Goal: Task Accomplishment & Management: Manage account settings

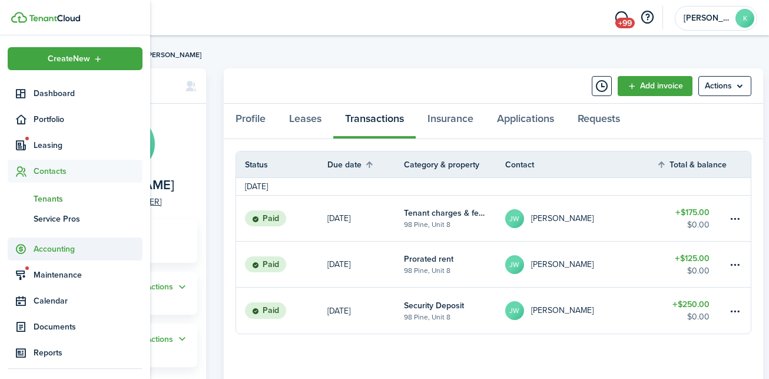
click at [54, 256] on span "Accounting" at bounding box center [75, 248] width 135 height 23
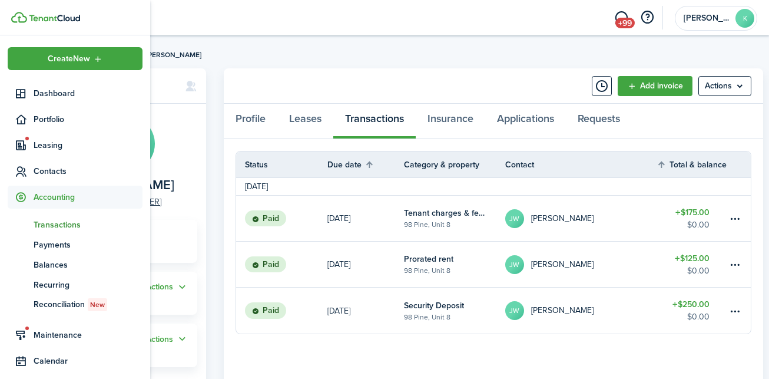
click at [58, 226] on span "Transactions" at bounding box center [88, 224] width 109 height 12
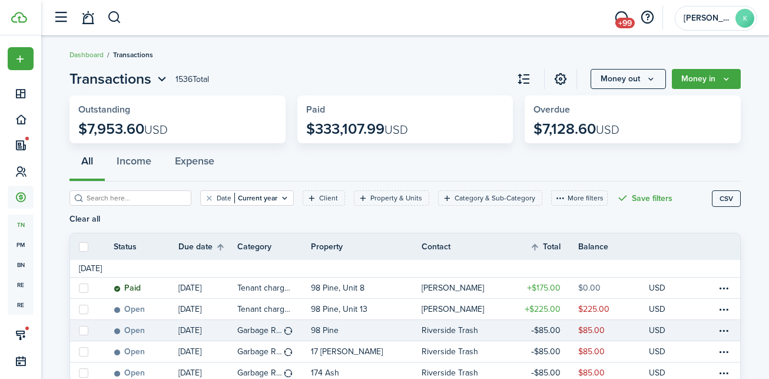
click at [480, 326] on table-profile-info "Riverside Trash" at bounding box center [454, 330] width 64 height 9
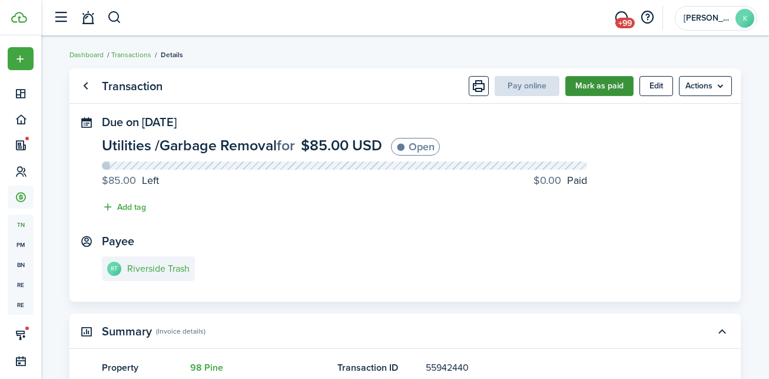
click at [600, 90] on button "Mark as paid" at bounding box center [599, 86] width 68 height 20
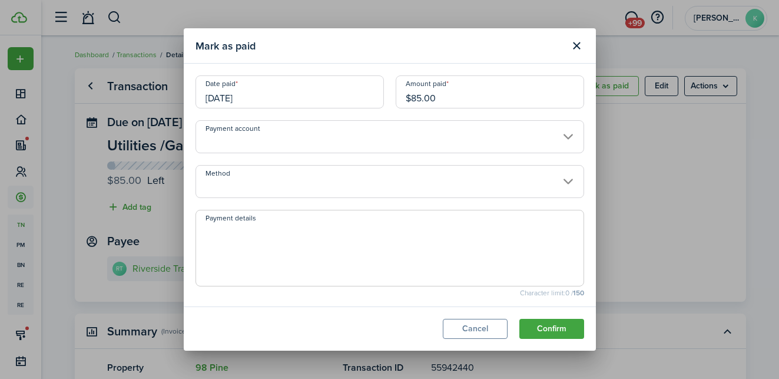
click at [406, 188] on input "Method" at bounding box center [390, 181] width 389 height 33
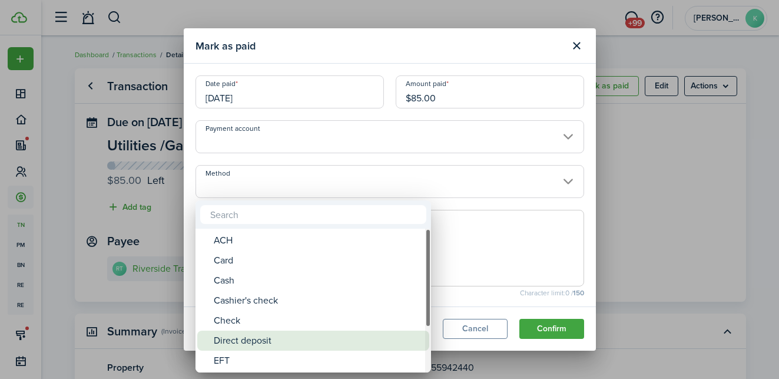
click at [282, 333] on div "Direct deposit" at bounding box center [318, 340] width 208 height 20
type input "Direct deposit"
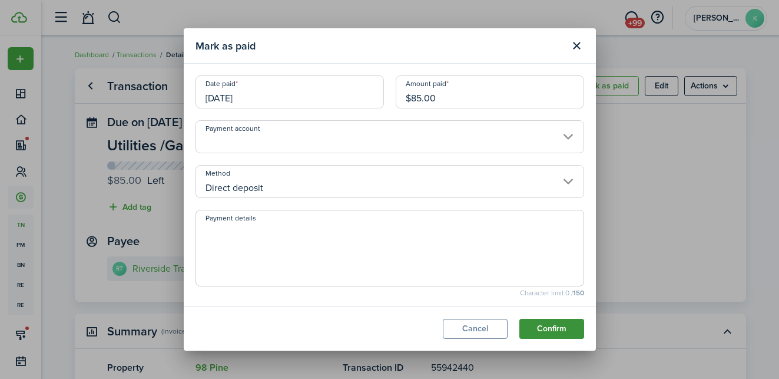
click at [538, 335] on button "Confirm" at bounding box center [551, 329] width 65 height 20
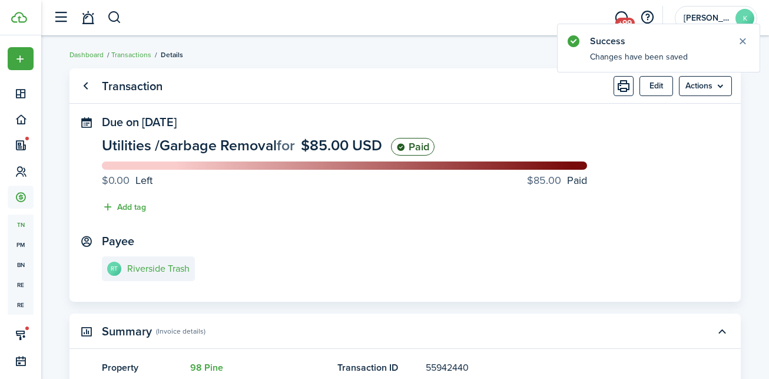
click at [90, 88] on link "Go back" at bounding box center [85, 86] width 20 height 20
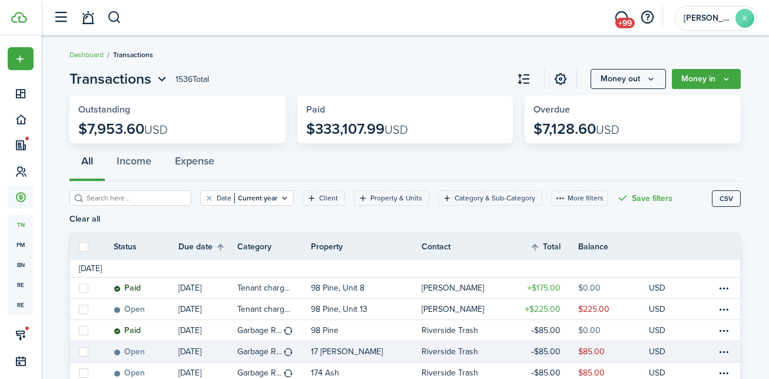
click at [458, 347] on table-profile-info-text "Riverside Trash" at bounding box center [450, 351] width 57 height 9
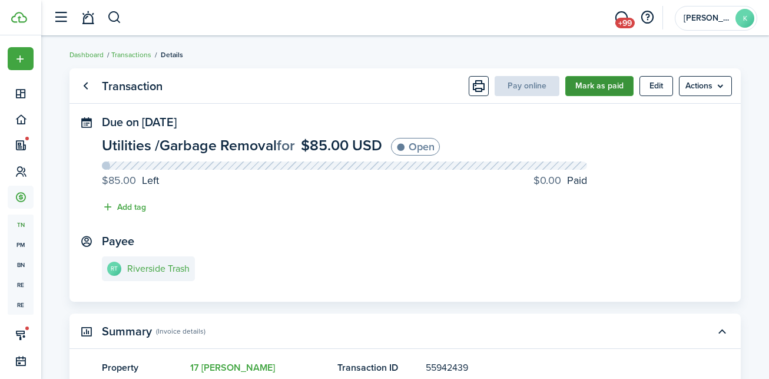
click at [589, 83] on button "Mark as paid" at bounding box center [599, 86] width 68 height 20
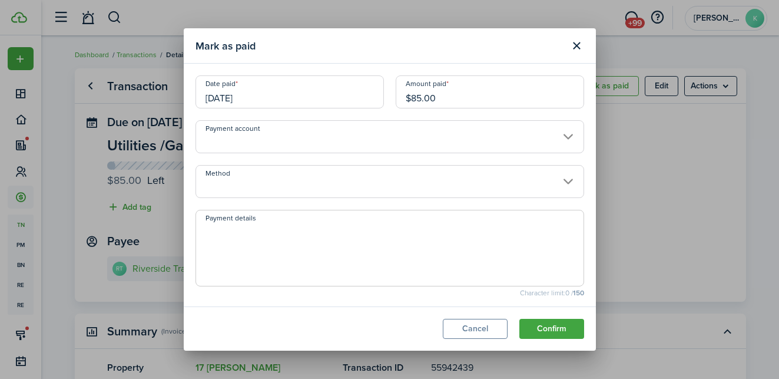
click at [336, 200] on modal-body "Date paid [DATE] Amount paid $85.00 Payment account Method Payment details Char…" at bounding box center [390, 185] width 412 height 243
click at [342, 187] on input "Method" at bounding box center [390, 181] width 389 height 33
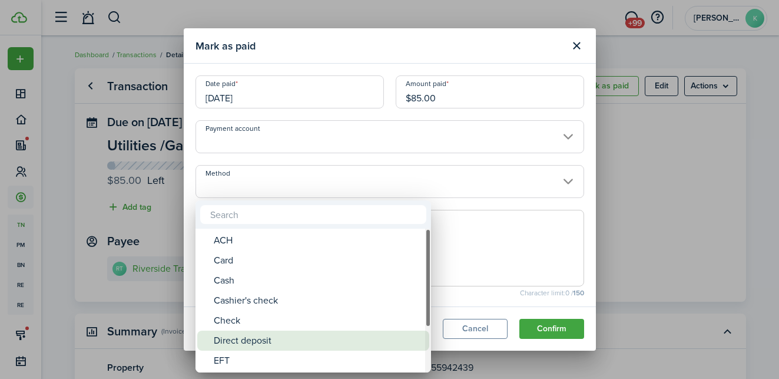
click at [224, 340] on div "Direct deposit" at bounding box center [318, 340] width 208 height 20
type input "Direct deposit"
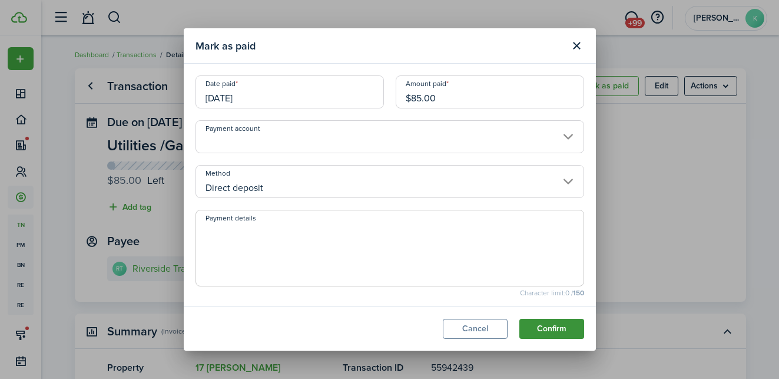
click at [537, 324] on button "Confirm" at bounding box center [551, 329] width 65 height 20
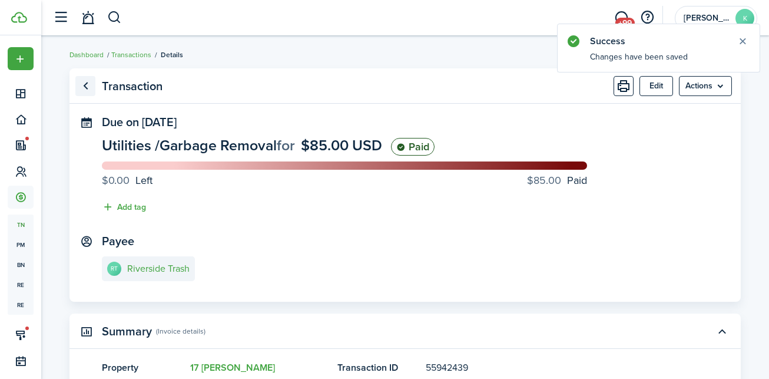
click at [85, 90] on link "Go back" at bounding box center [85, 86] width 20 height 20
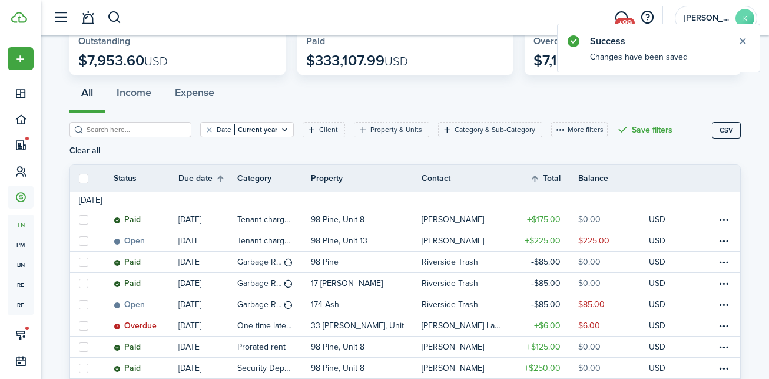
scroll to position [141, 0]
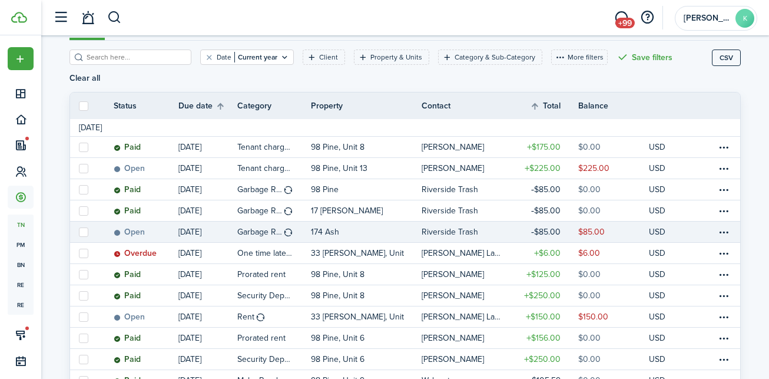
click at [402, 221] on link "174 Ash" at bounding box center [366, 231] width 111 height 21
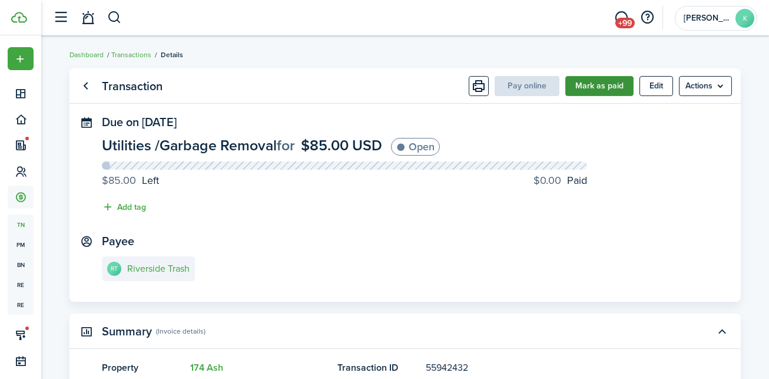
click at [597, 91] on button "Mark as paid" at bounding box center [599, 86] width 68 height 20
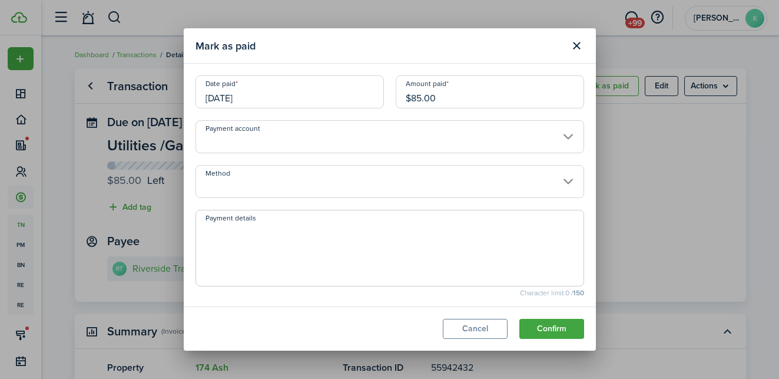
click at [244, 166] on input "Method" at bounding box center [390, 181] width 389 height 33
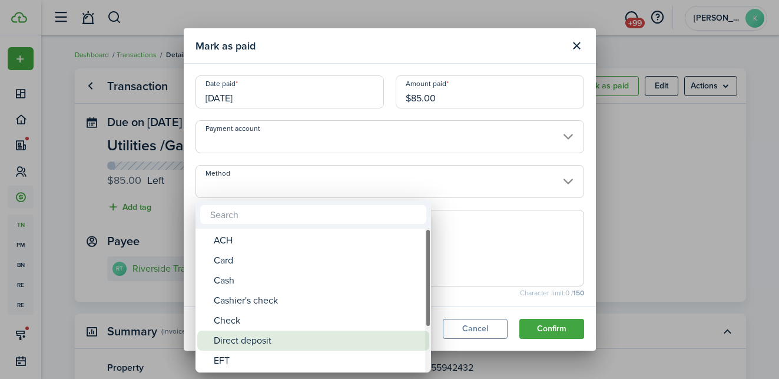
click at [233, 344] on div "Direct deposit" at bounding box center [318, 340] width 208 height 20
type input "Direct deposit"
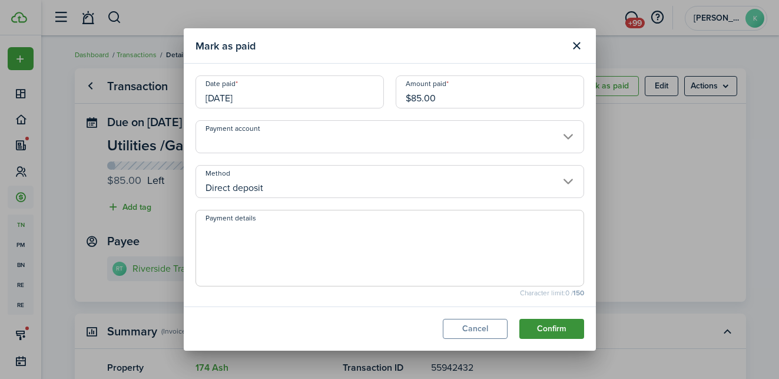
click at [549, 336] on button "Confirm" at bounding box center [551, 329] width 65 height 20
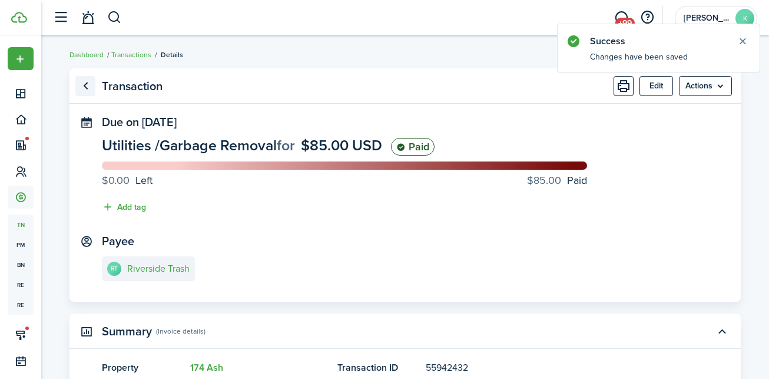
click at [90, 91] on link "Go back" at bounding box center [85, 86] width 20 height 20
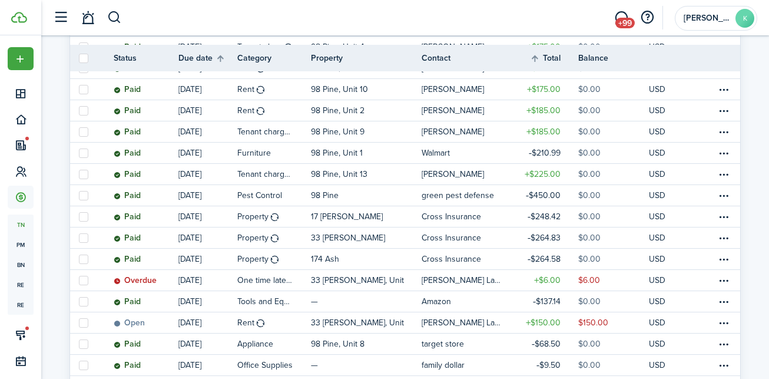
scroll to position [671, 0]
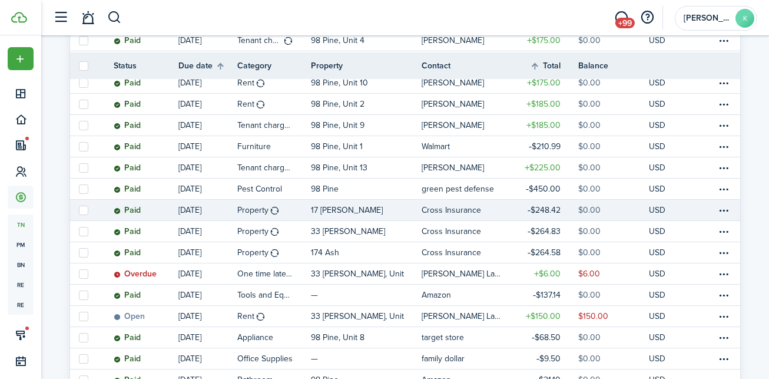
click at [707, 200] on link at bounding box center [708, 210] width 18 height 21
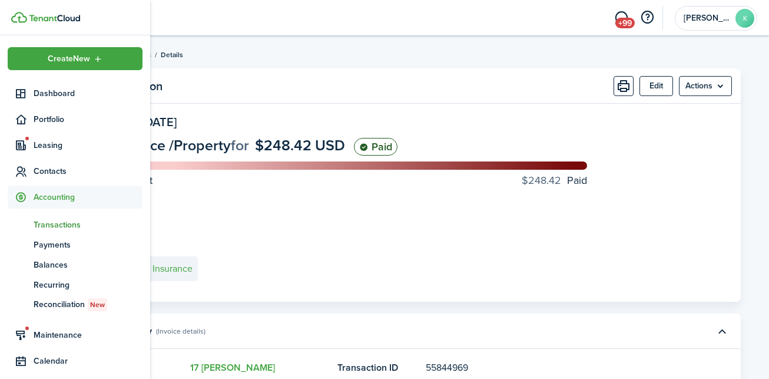
click at [68, 224] on span "Transactions" at bounding box center [88, 224] width 109 height 12
